Goal: Information Seeking & Learning: Check status

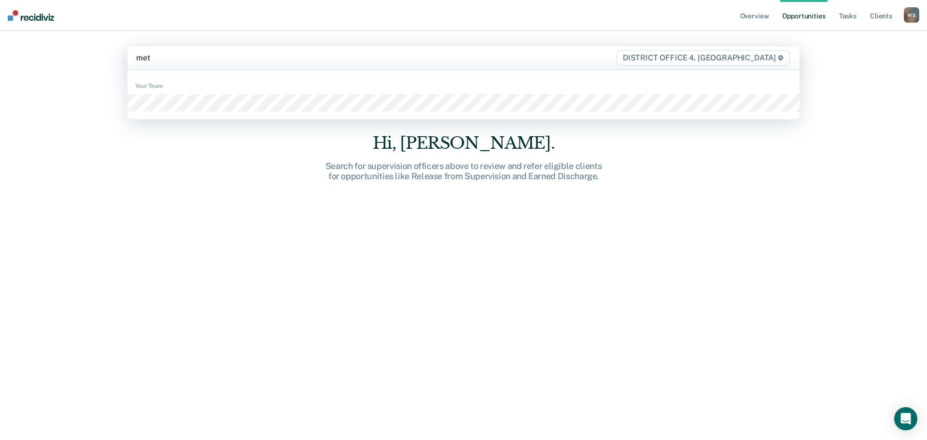
type input "mett"
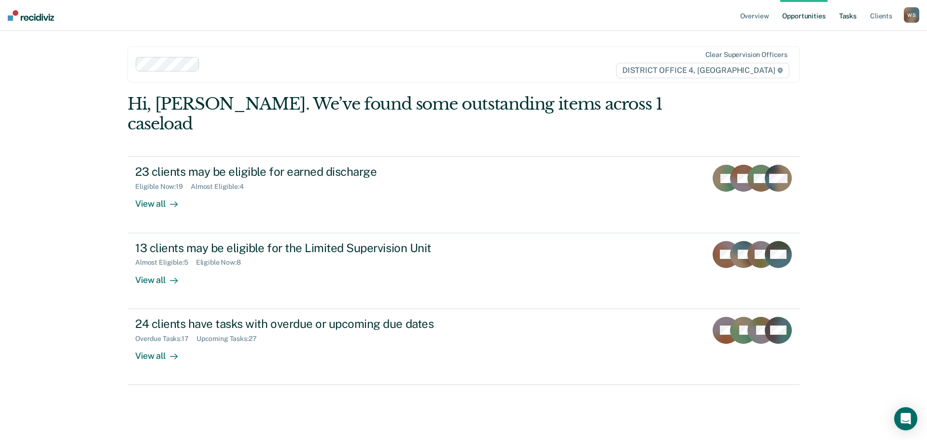
click at [849, 12] on link "Tasks" at bounding box center [847, 15] width 21 height 31
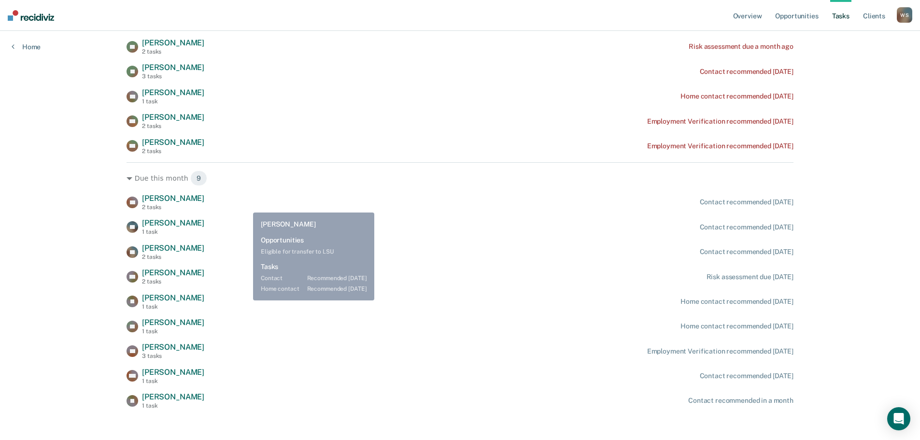
scroll to position [422, 0]
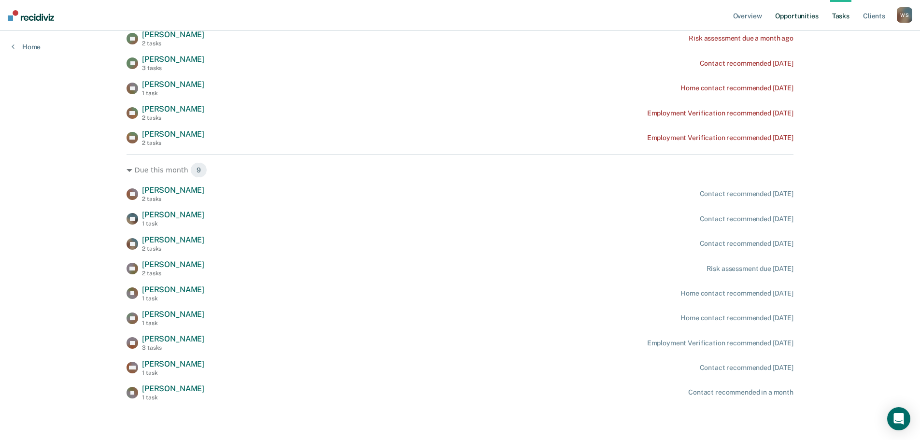
click at [783, 15] on link "Opportunities" at bounding box center [796, 15] width 47 height 31
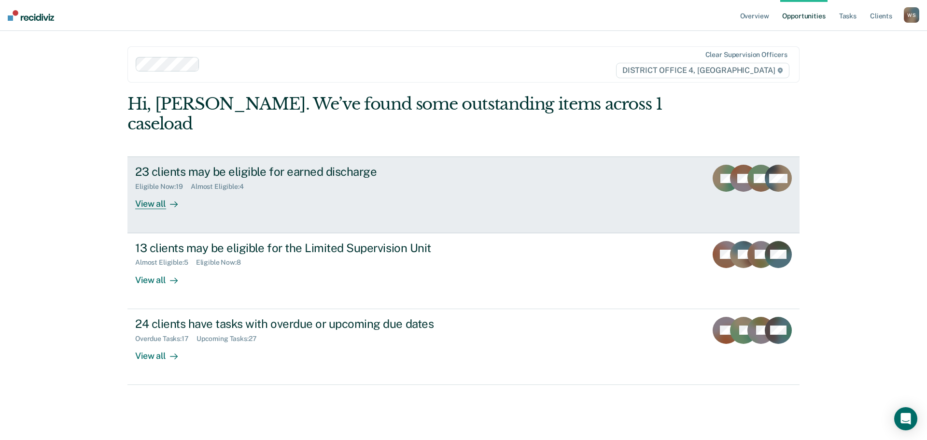
click at [151, 191] on div "View all" at bounding box center [162, 200] width 54 height 19
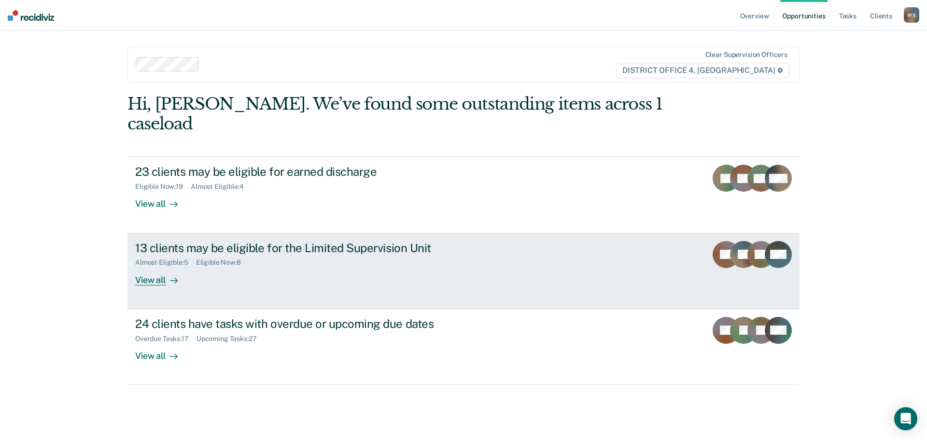
click at [155, 267] on div "View all" at bounding box center [162, 276] width 54 height 19
